Goal: Task Accomplishment & Management: Use online tool/utility

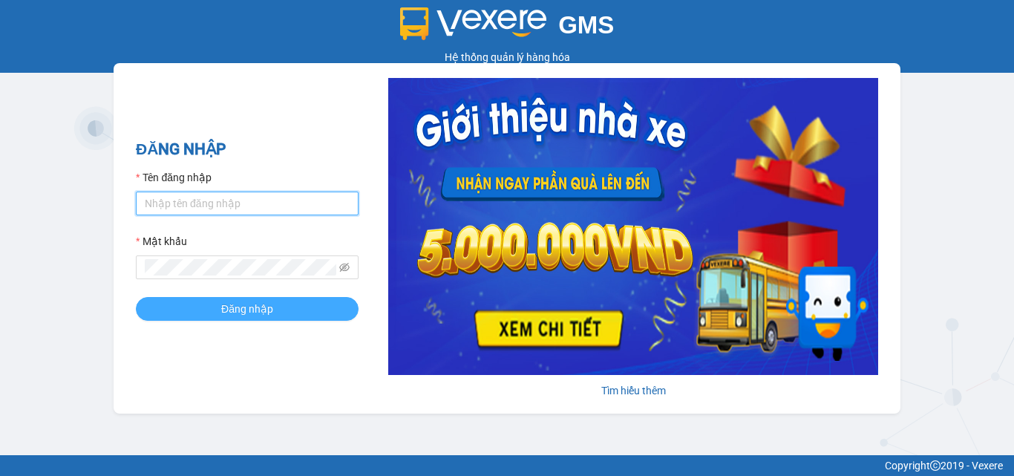
type input "khoq8.cohai"
click at [219, 304] on button "Đăng nhập" at bounding box center [247, 309] width 223 height 24
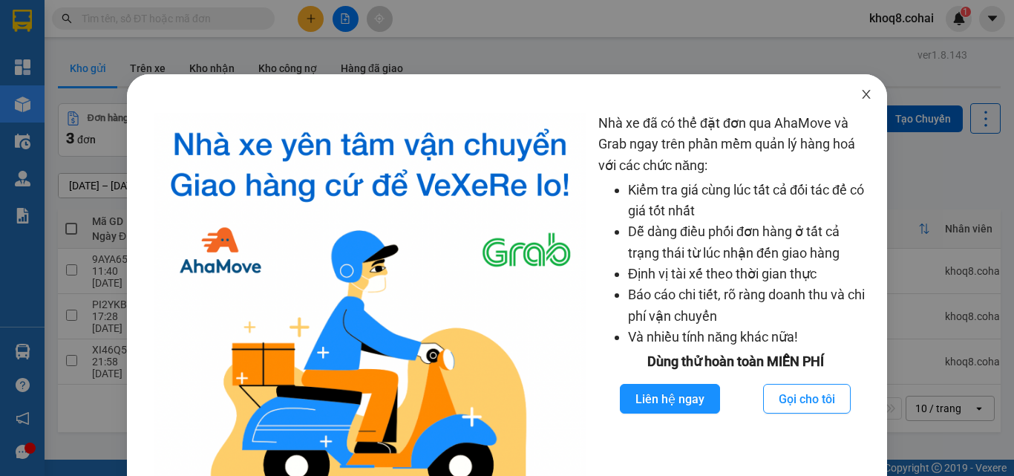
click at [860, 93] on icon "close" at bounding box center [866, 94] width 12 height 12
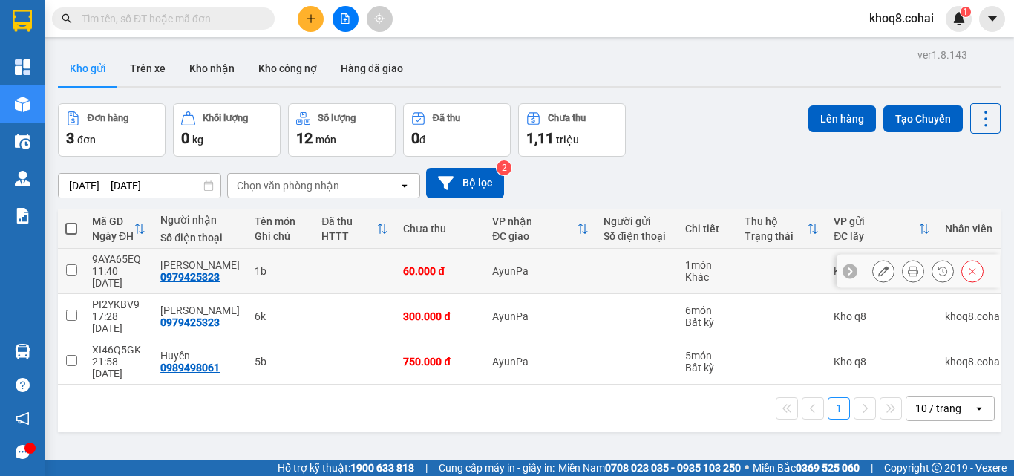
click at [76, 264] on input "checkbox" at bounding box center [71, 269] width 11 height 11
checkbox input "false"
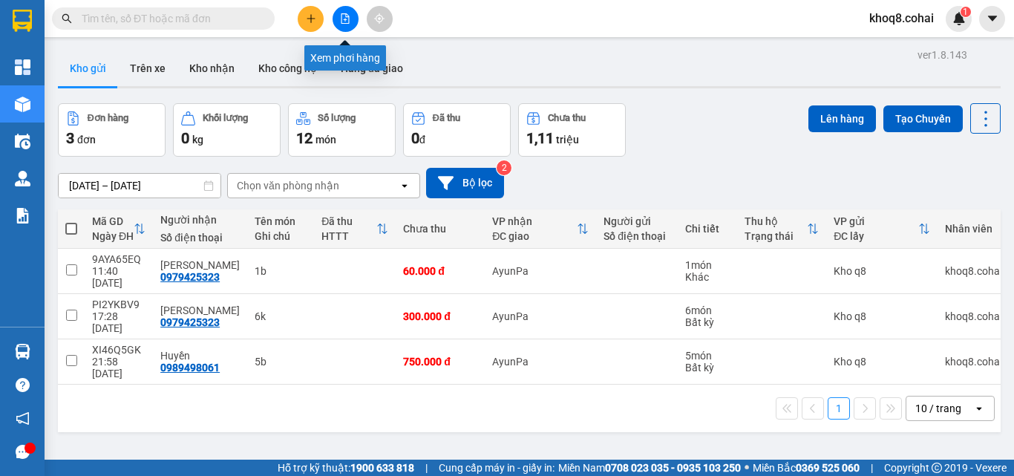
click at [346, 23] on icon "file-add" at bounding box center [345, 18] width 8 height 10
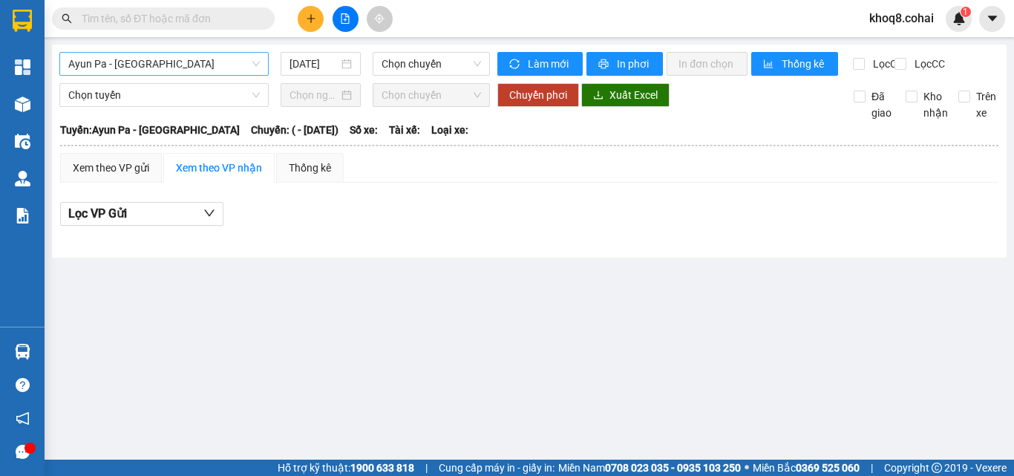
click at [167, 61] on span "Ayun Pa - [GEOGRAPHIC_DATA]" at bounding box center [163, 64] width 191 height 22
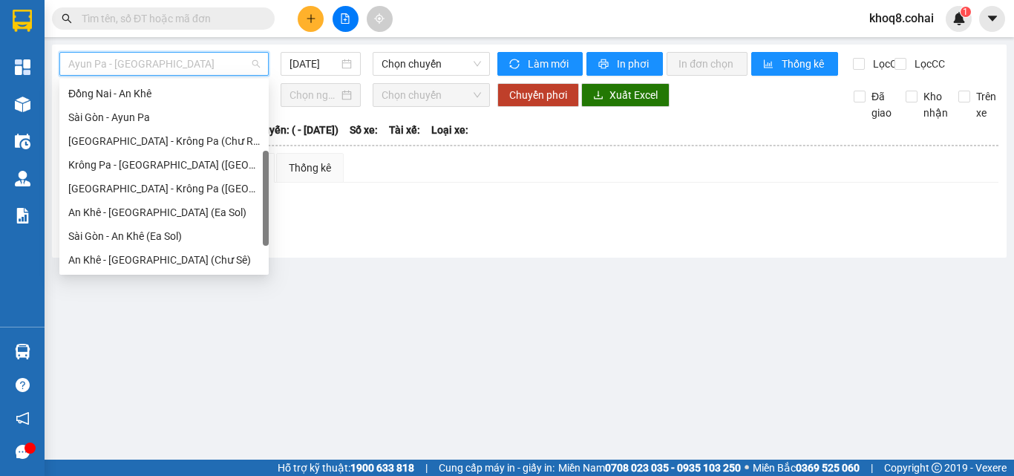
scroll to position [214, 0]
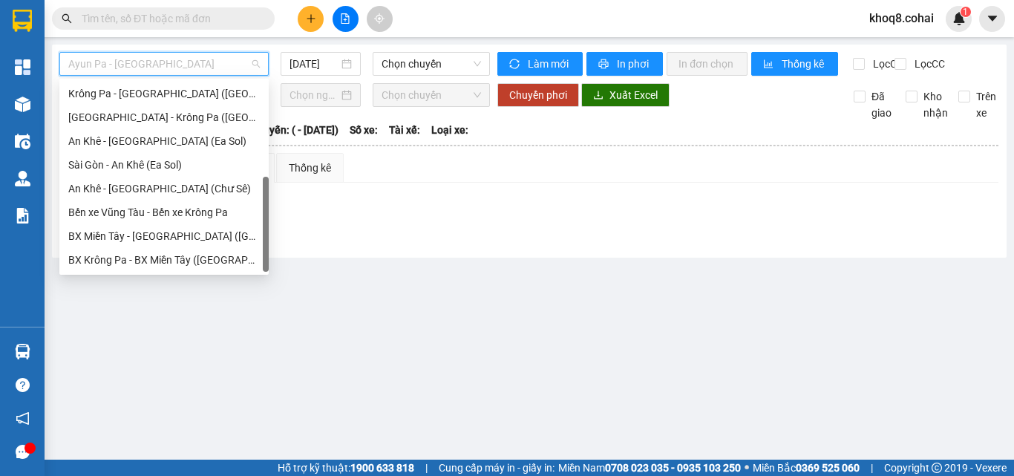
drag, startPoint x: 266, startPoint y: 115, endPoint x: 266, endPoint y: 273, distance: 158.0
click at [266, 273] on div "0 28957752 28935719 [GEOGRAPHIC_DATA] - [GEOGRAPHIC_DATA] ([GEOGRAPHIC_DATA]) […" at bounding box center [163, 177] width 209 height 196
click at [139, 116] on div "[GEOGRAPHIC_DATA] - Krông Pa ([GEOGRAPHIC_DATA])" at bounding box center [163, 117] width 191 height 16
click at [139, 106] on span "Chọn tuyến" at bounding box center [163, 95] width 191 height 22
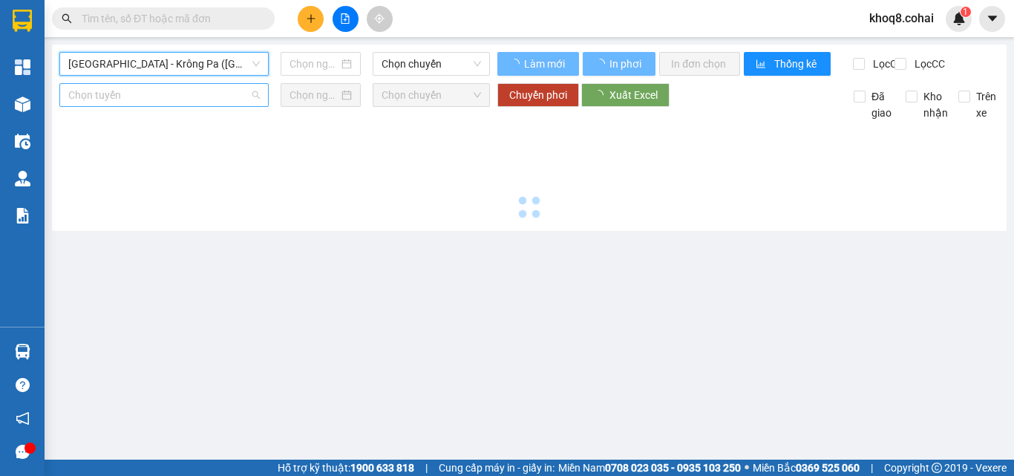
type input "[DATE]"
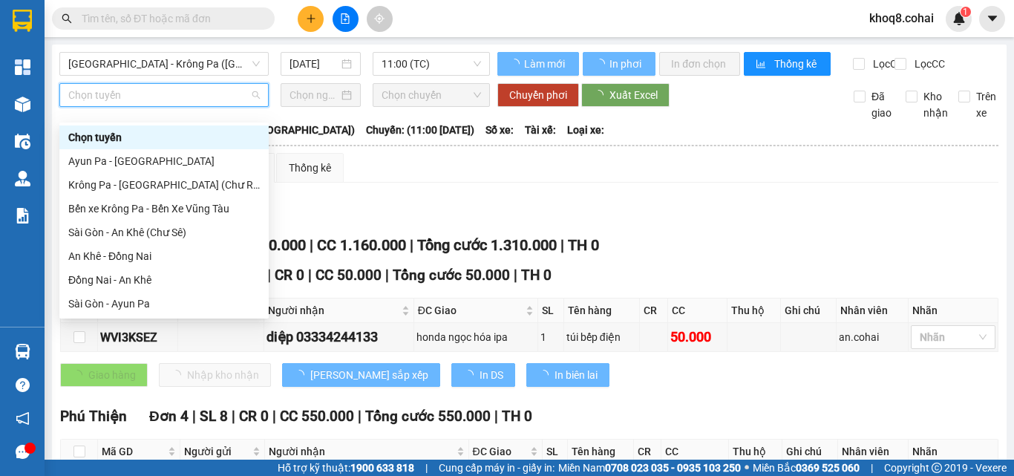
click at [715, 220] on div "Lọc VP Gửi" at bounding box center [529, 214] width 938 height 24
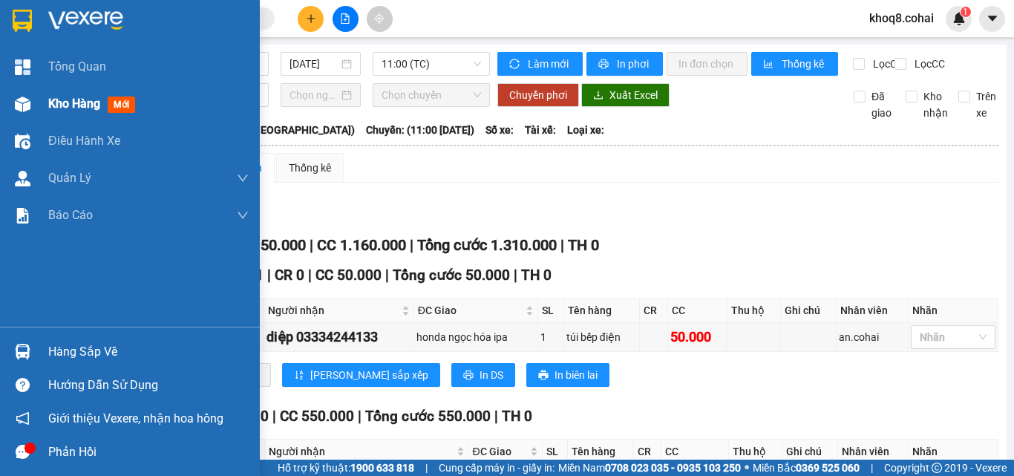
click at [23, 99] on img at bounding box center [23, 104] width 16 height 16
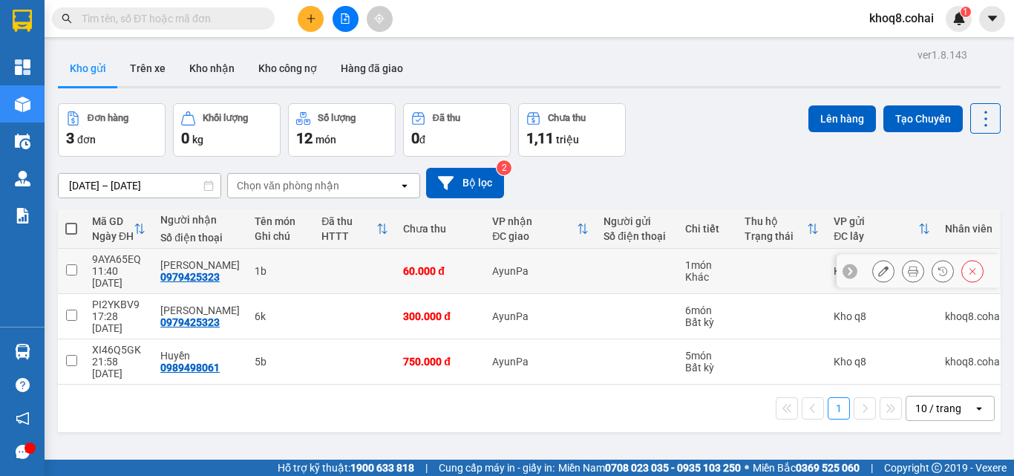
click at [275, 265] on div "1b" at bounding box center [280, 271] width 52 height 12
checkbox input "true"
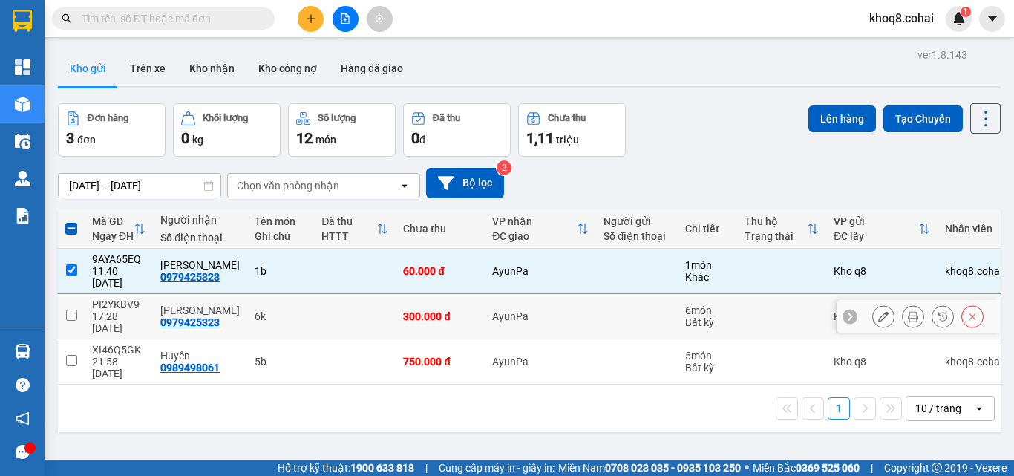
click at [272, 305] on td "6k" at bounding box center [280, 316] width 67 height 45
checkbox input "true"
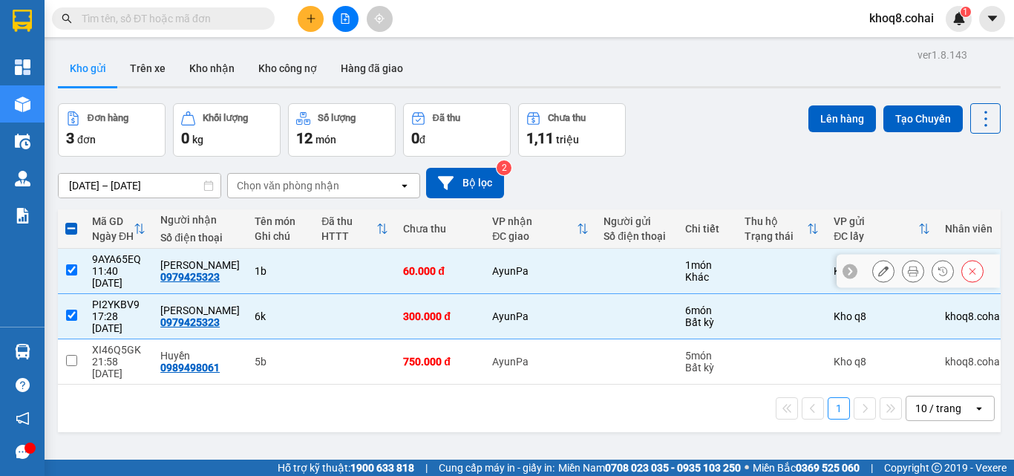
click at [259, 267] on div "1b" at bounding box center [280, 271] width 52 height 12
checkbox input "false"
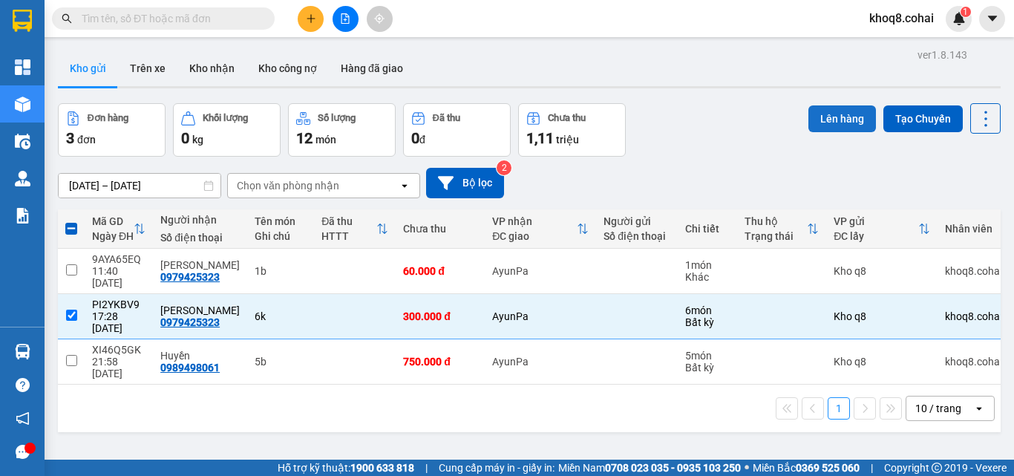
click at [829, 119] on button "Lên hàng" at bounding box center [842, 118] width 68 height 27
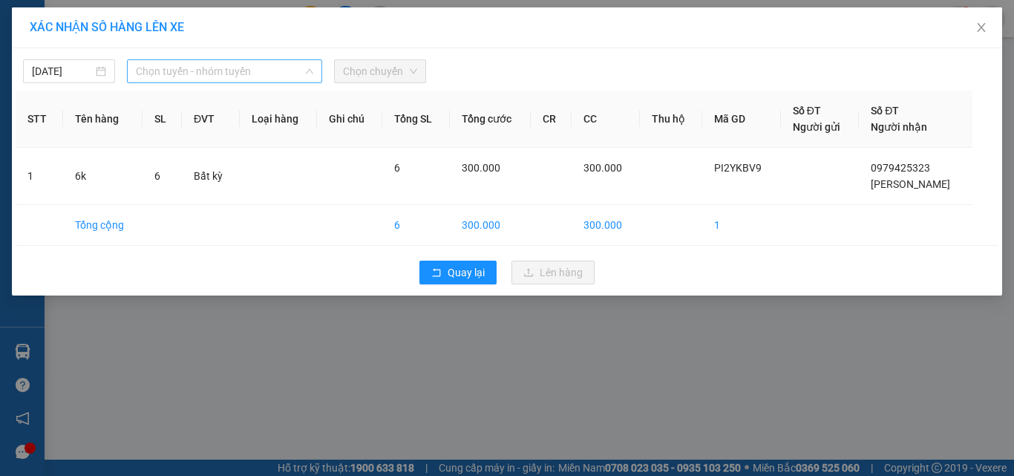
click at [240, 70] on span "Chọn tuyến - nhóm tuyến" at bounding box center [224, 71] width 177 height 22
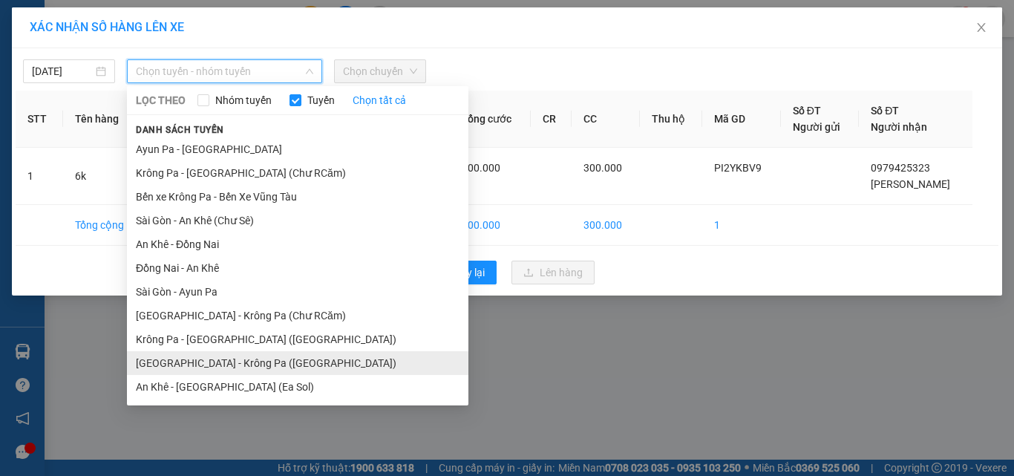
click at [217, 359] on li "[GEOGRAPHIC_DATA] - Krông Pa ([GEOGRAPHIC_DATA])" at bounding box center [297, 363] width 341 height 24
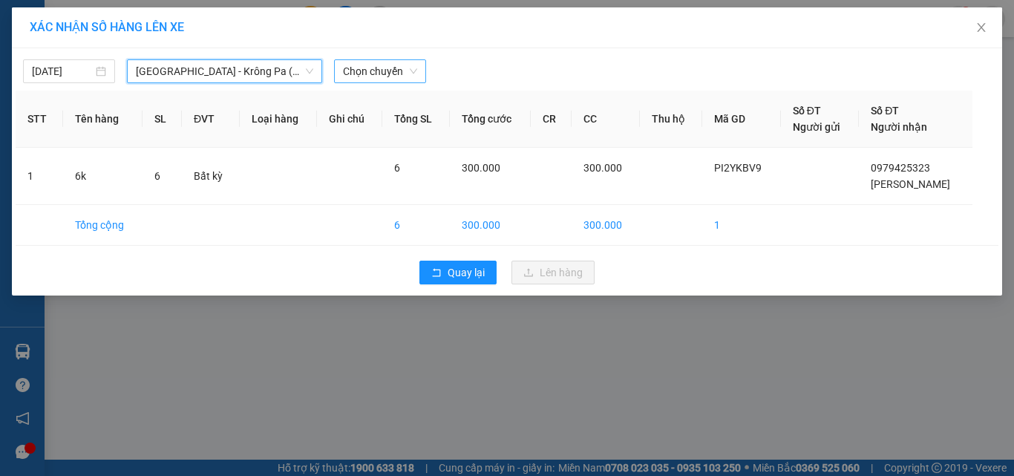
click at [366, 70] on span "Chọn chuyến" at bounding box center [380, 71] width 74 height 22
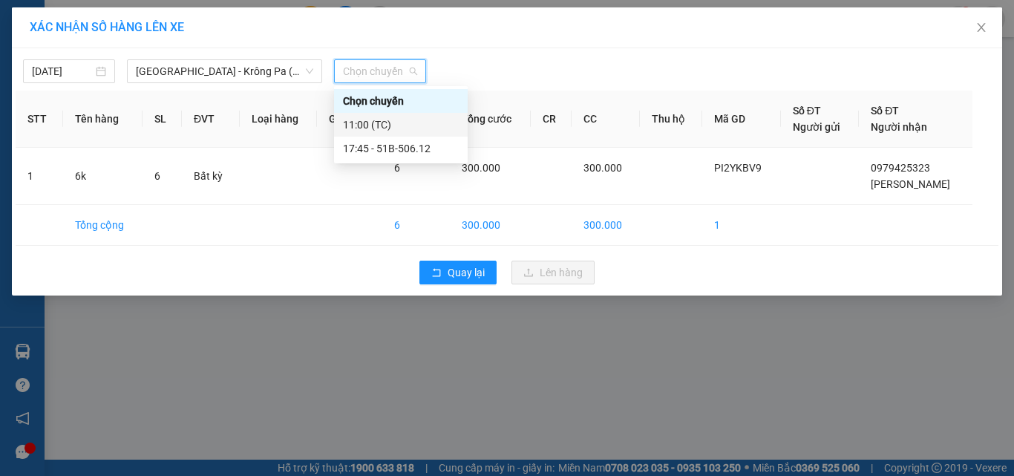
click at [387, 125] on div "11:00 (TC)" at bounding box center [401, 124] width 116 height 16
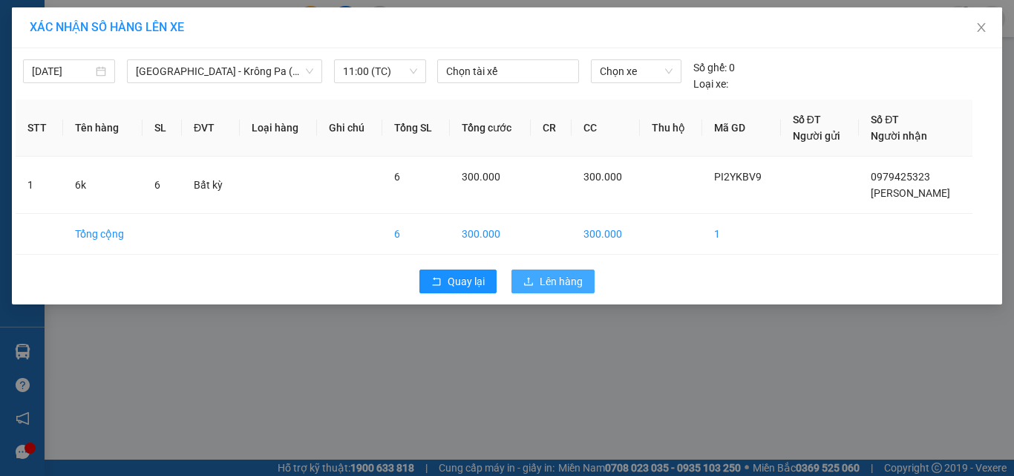
click at [542, 273] on span "Lên hàng" at bounding box center [560, 281] width 43 height 16
